Goal: Check status: Check status

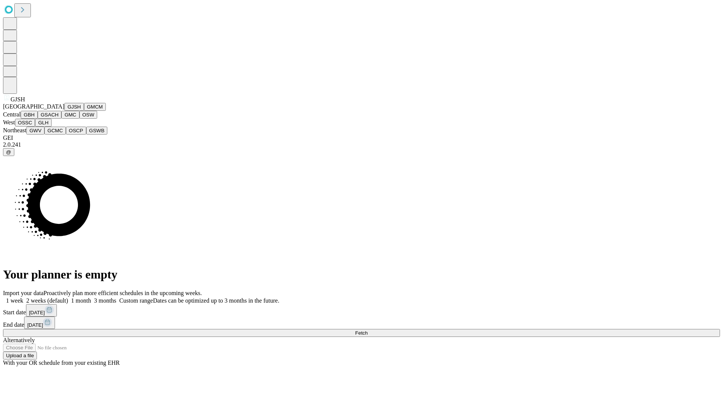
click at [64, 111] on button "GJSH" at bounding box center [74, 107] width 20 height 8
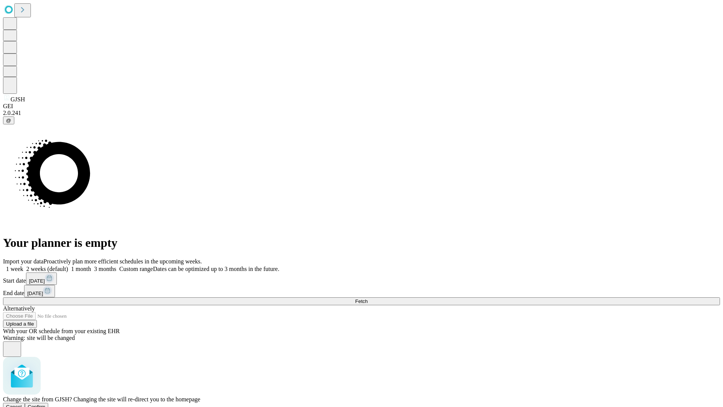
click at [46, 404] on span "Confirm" at bounding box center [37, 407] width 18 height 6
click at [91, 266] on label "1 month" at bounding box center [79, 269] width 23 height 6
click at [368, 298] on span "Fetch" at bounding box center [361, 301] width 12 height 6
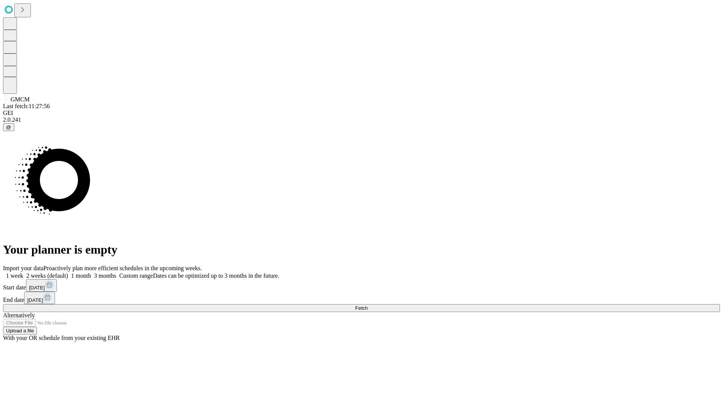
click at [91, 272] on label "1 month" at bounding box center [79, 275] width 23 height 6
click at [368, 305] on span "Fetch" at bounding box center [361, 308] width 12 height 6
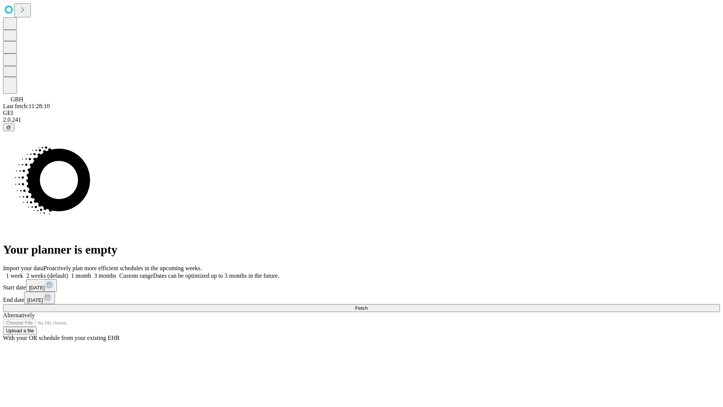
click at [91, 272] on label "1 month" at bounding box center [79, 275] width 23 height 6
click at [368, 305] on span "Fetch" at bounding box center [361, 308] width 12 height 6
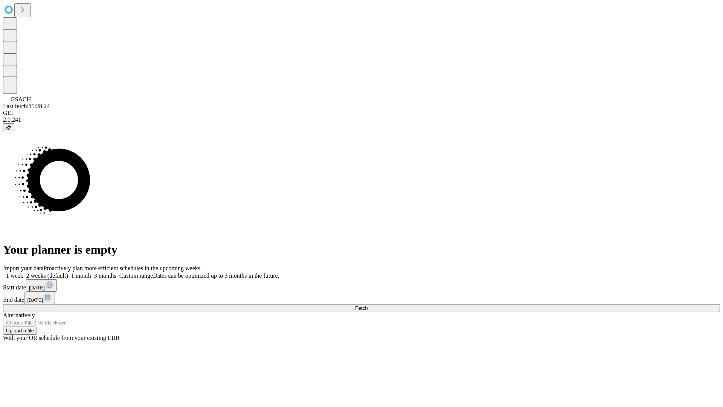
click at [91, 272] on label "1 month" at bounding box center [79, 275] width 23 height 6
click at [368, 305] on span "Fetch" at bounding box center [361, 308] width 12 height 6
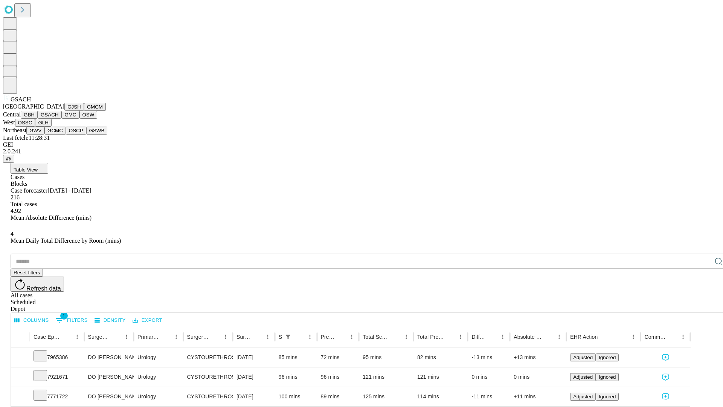
click at [61, 119] on button "GMC" at bounding box center [70, 115] width 18 height 8
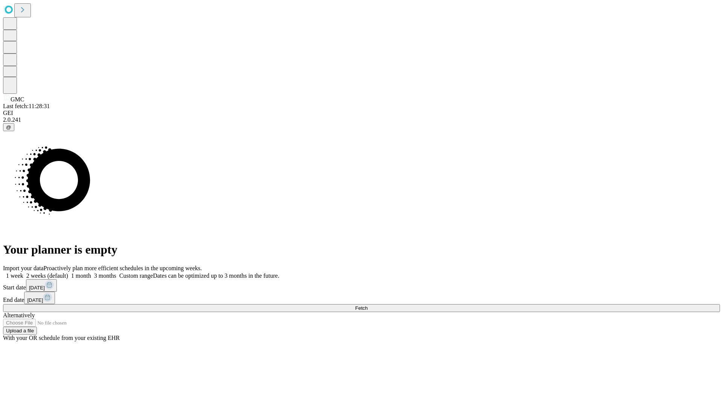
click at [368, 305] on span "Fetch" at bounding box center [361, 308] width 12 height 6
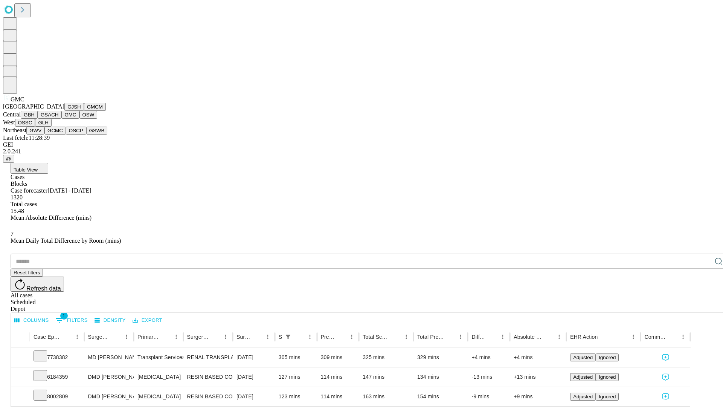
click at [79, 119] on button "OSW" at bounding box center [88, 115] width 18 height 8
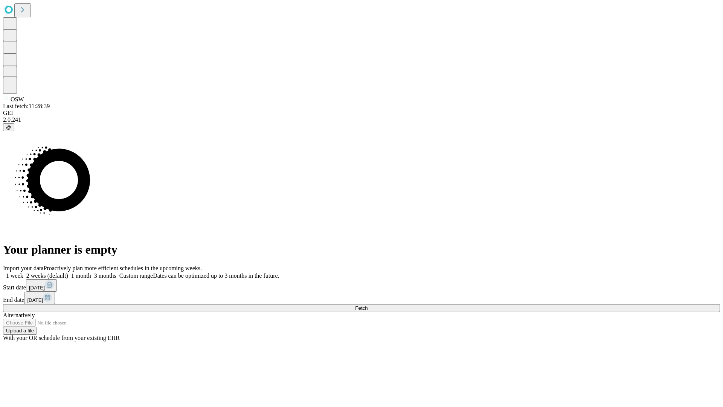
click at [368, 305] on span "Fetch" at bounding box center [361, 308] width 12 height 6
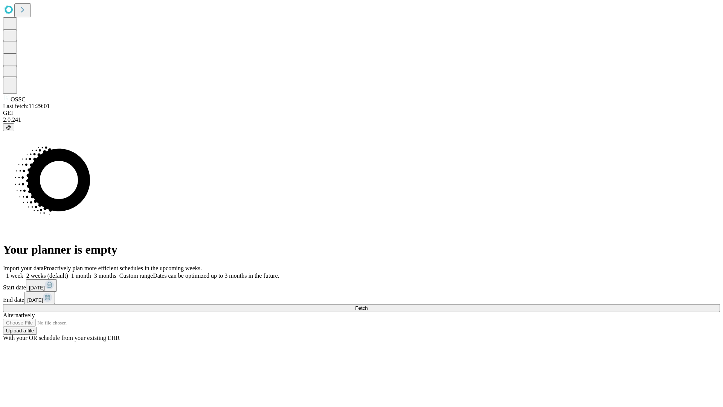
click at [91, 272] on label "1 month" at bounding box center [79, 275] width 23 height 6
click at [368, 305] on span "Fetch" at bounding box center [361, 308] width 12 height 6
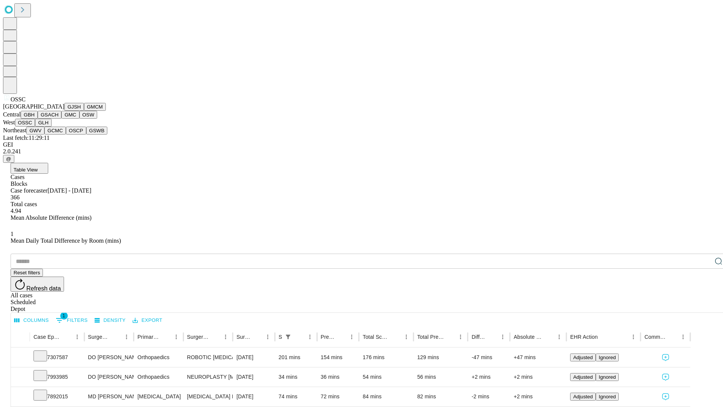
click at [51, 127] on button "GLH" at bounding box center [43, 123] width 16 height 8
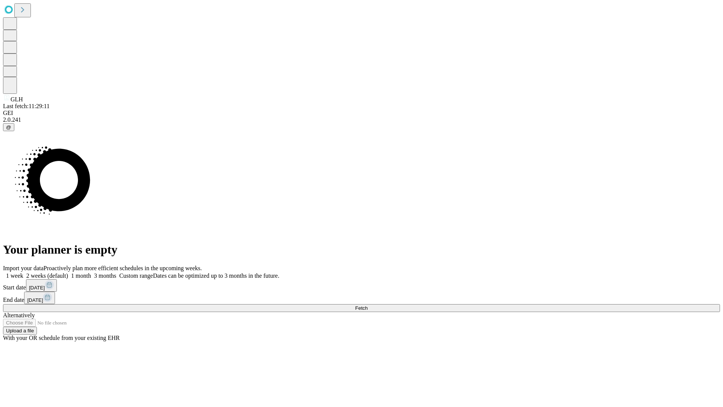
click at [368, 305] on span "Fetch" at bounding box center [361, 308] width 12 height 6
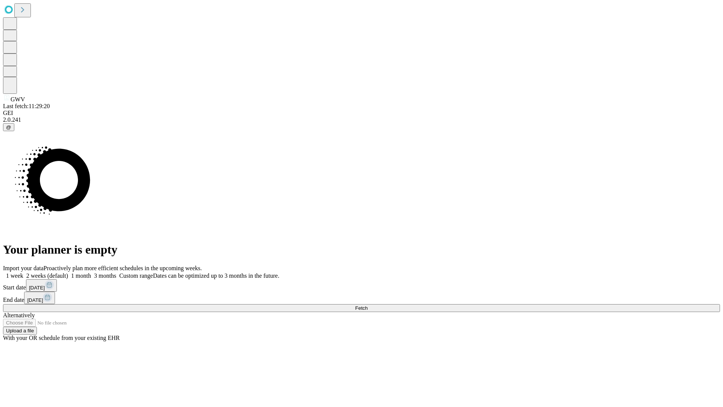
click at [91, 272] on label "1 month" at bounding box center [79, 275] width 23 height 6
click at [368, 305] on span "Fetch" at bounding box center [361, 308] width 12 height 6
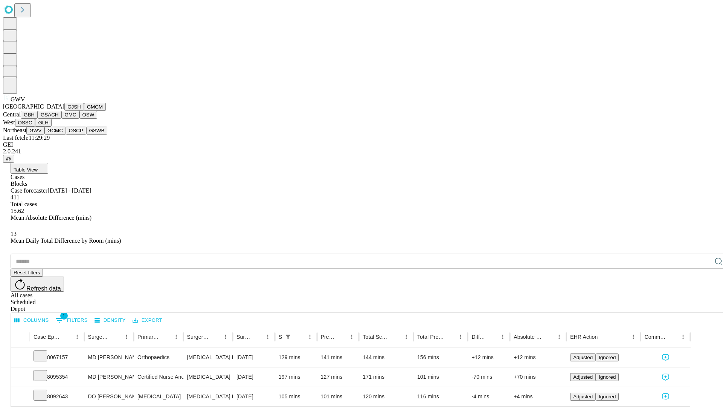
click at [58, 135] on button "GCMC" at bounding box center [54, 131] width 21 height 8
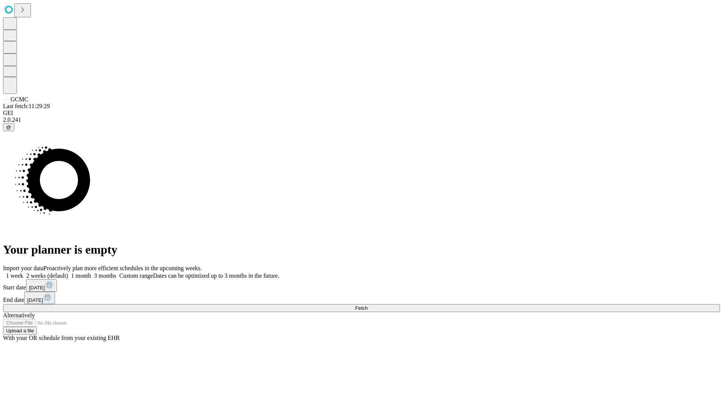
click at [91, 272] on label "1 month" at bounding box center [79, 275] width 23 height 6
click at [368, 305] on span "Fetch" at bounding box center [361, 308] width 12 height 6
click at [91, 272] on label "1 month" at bounding box center [79, 275] width 23 height 6
click at [368, 305] on span "Fetch" at bounding box center [361, 308] width 12 height 6
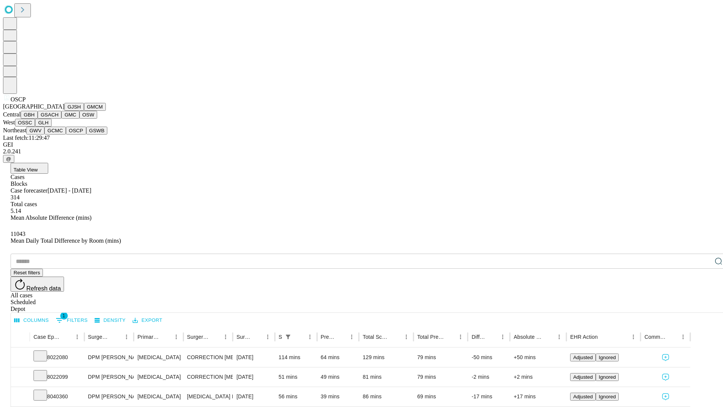
click at [86, 135] on button "GSWB" at bounding box center [96, 131] width 21 height 8
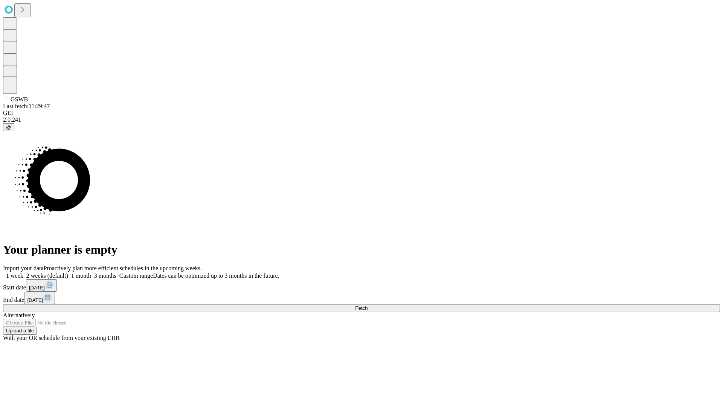
click at [91, 272] on label "1 month" at bounding box center [79, 275] width 23 height 6
click at [368, 305] on span "Fetch" at bounding box center [361, 308] width 12 height 6
